Goal: Task Accomplishment & Management: Manage account settings

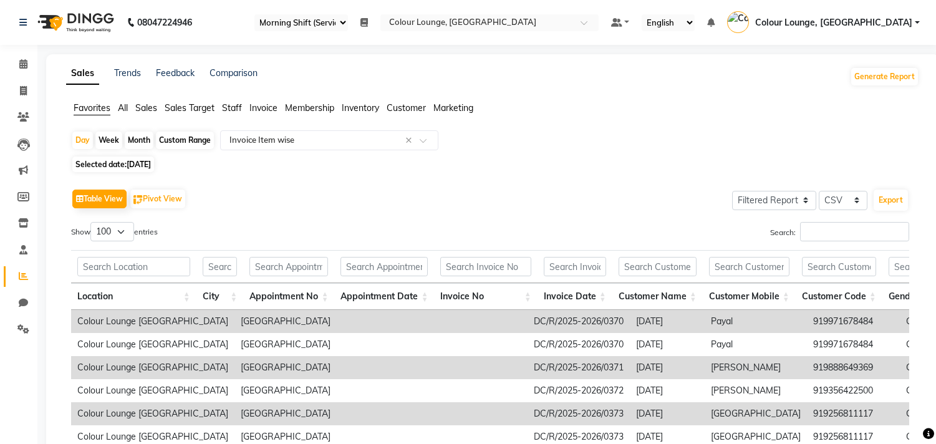
select select "83"
select select "filtered_report"
select select "csv"
select select "100"
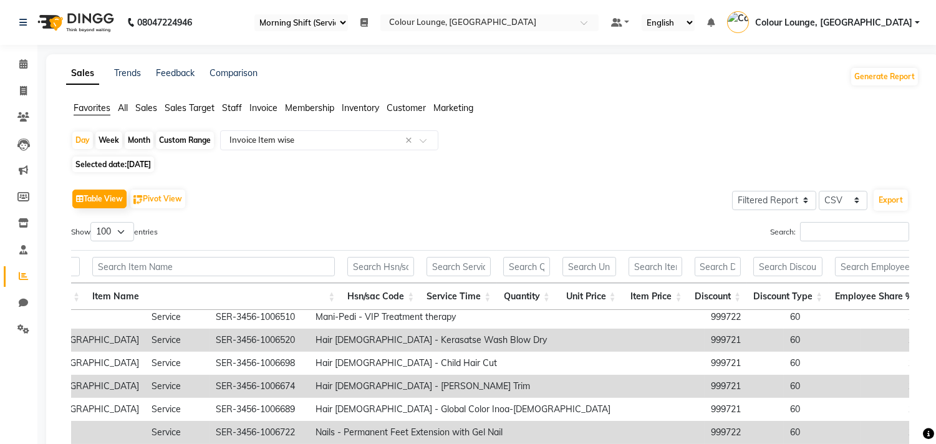
scroll to position [0, 1476]
click at [864, 23] on span "Colour Lounge, [GEOGRAPHIC_DATA]" at bounding box center [833, 22] width 157 height 13
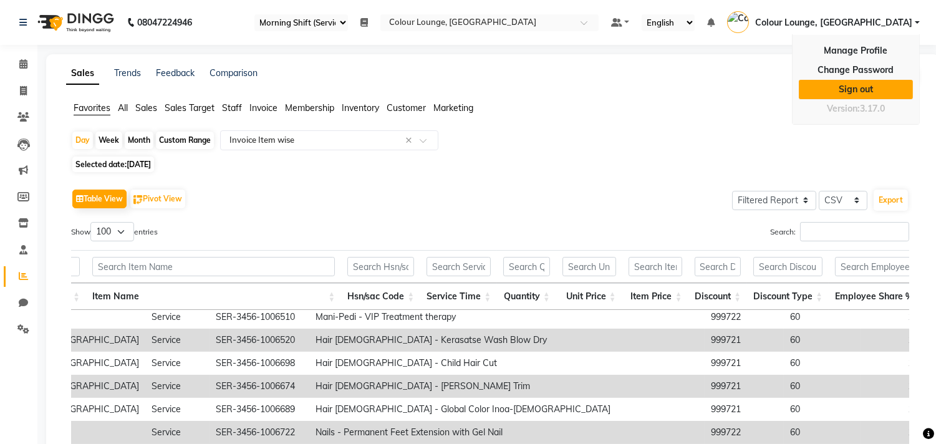
click at [849, 84] on link "Sign out" at bounding box center [856, 89] width 114 height 19
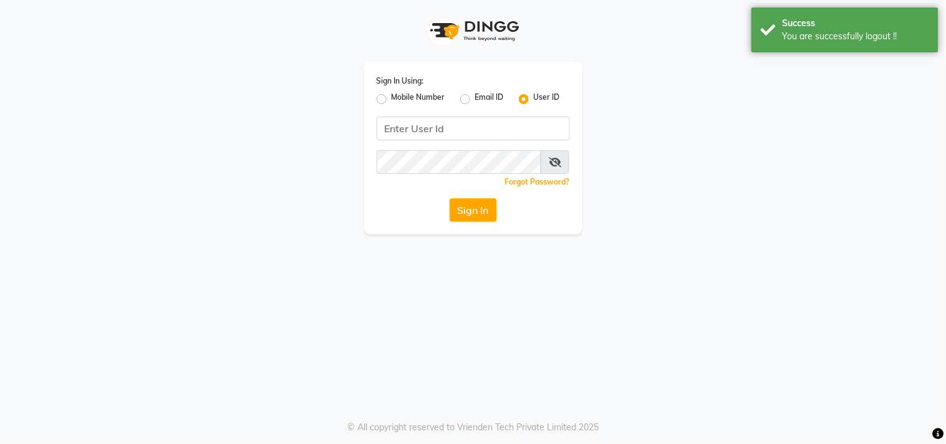
click at [392, 99] on label "Mobile Number" at bounding box center [419, 99] width 54 height 15
click at [392, 99] on input "Mobile Number" at bounding box center [396, 96] width 8 height 8
radio input "true"
radio input "false"
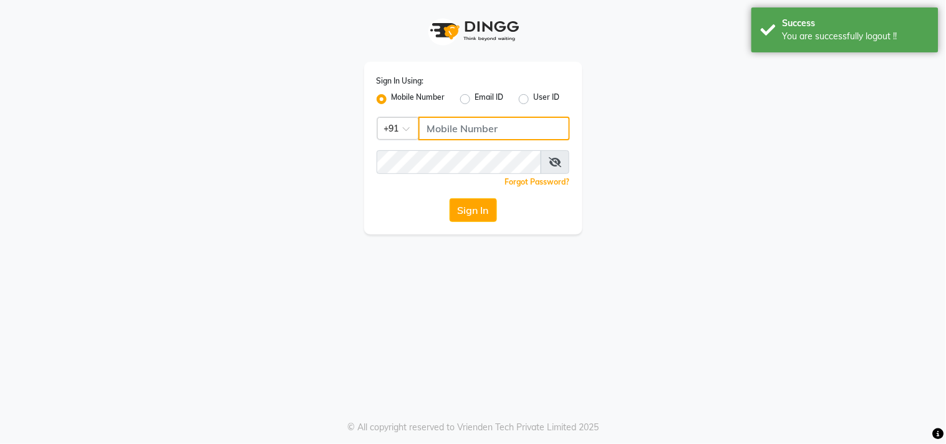
click at [453, 131] on input "Username" at bounding box center [494, 129] width 152 height 24
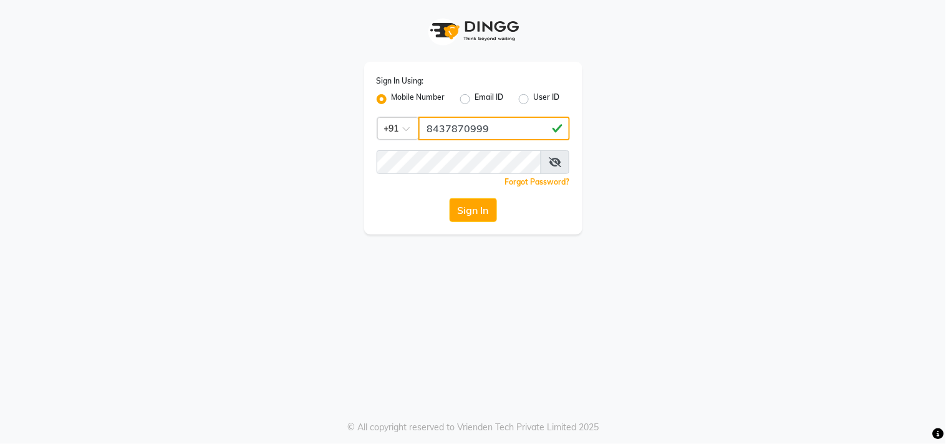
type input "8437870999"
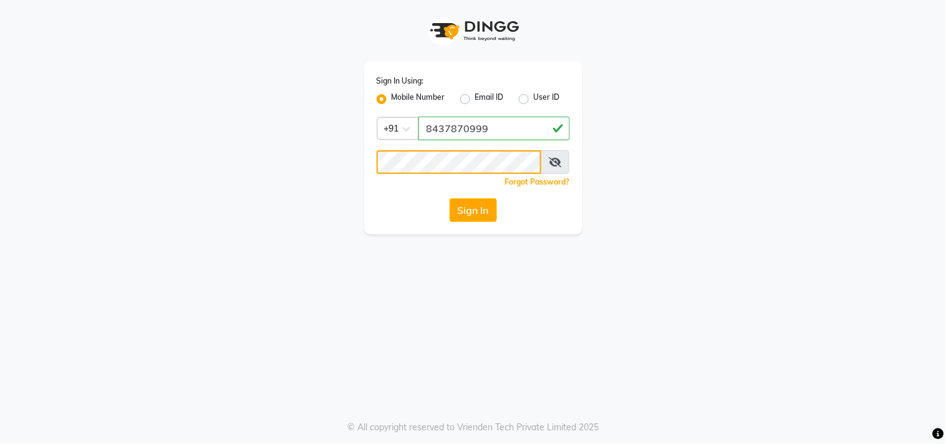
click at [450, 198] on button "Sign In" at bounding box center [473, 210] width 47 height 24
